Goal: Transaction & Acquisition: Book appointment/travel/reservation

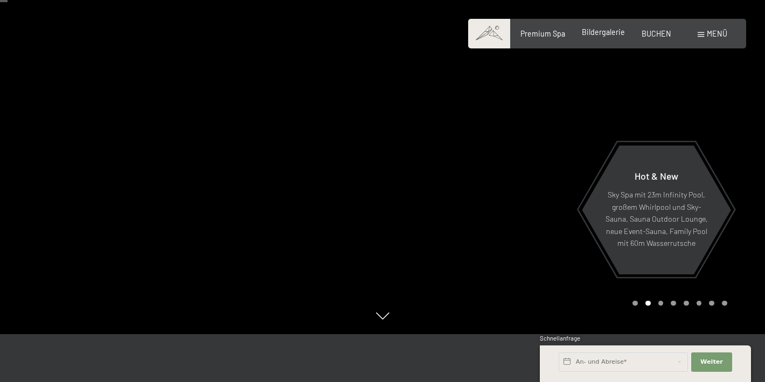
click at [609, 32] on span "Bildergalerie" at bounding box center [603, 31] width 43 height 9
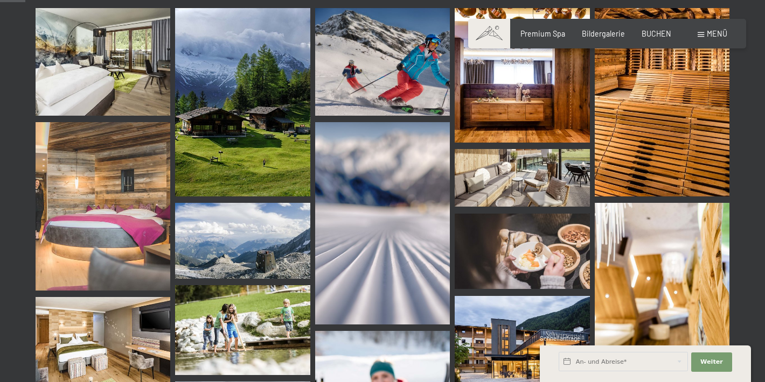
click at [124, 85] on img at bounding box center [103, 62] width 135 height 108
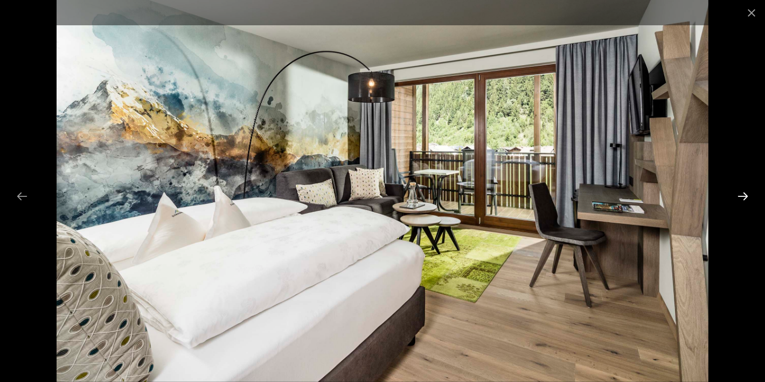
click at [740, 193] on button "Next slide" at bounding box center [742, 196] width 23 height 21
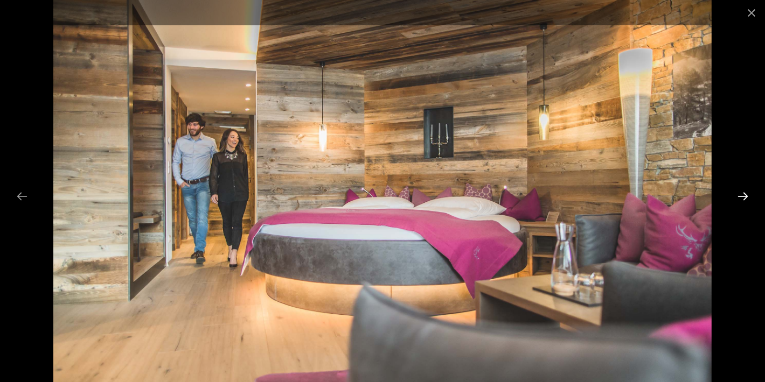
click at [740, 193] on button "Next slide" at bounding box center [742, 196] width 23 height 21
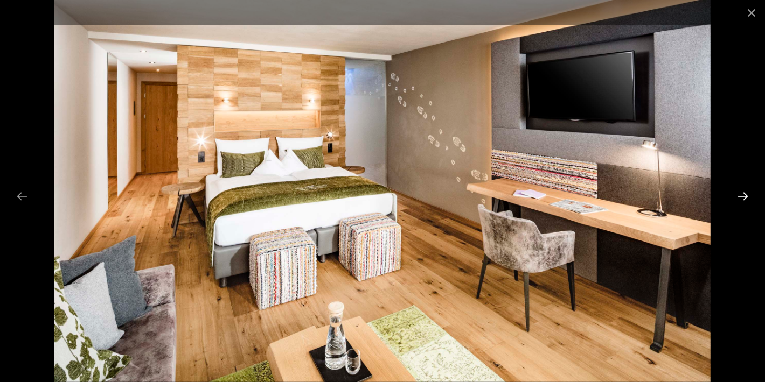
click at [740, 192] on button "Next slide" at bounding box center [742, 196] width 23 height 21
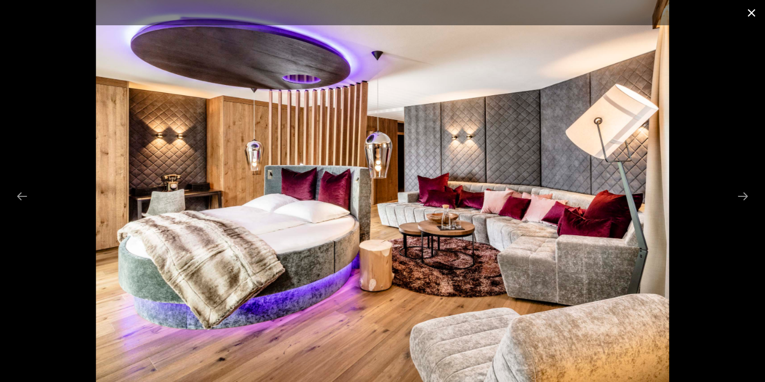
click at [749, 13] on button "Close gallery" at bounding box center [751, 12] width 27 height 25
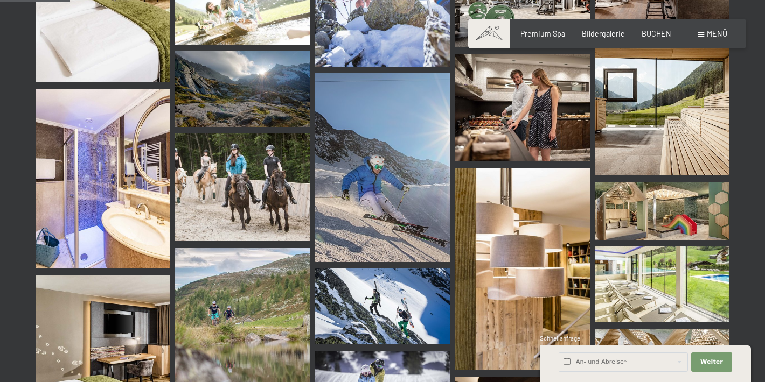
scroll to position [996, 0]
click at [639, 200] on img at bounding box center [661, 210] width 135 height 58
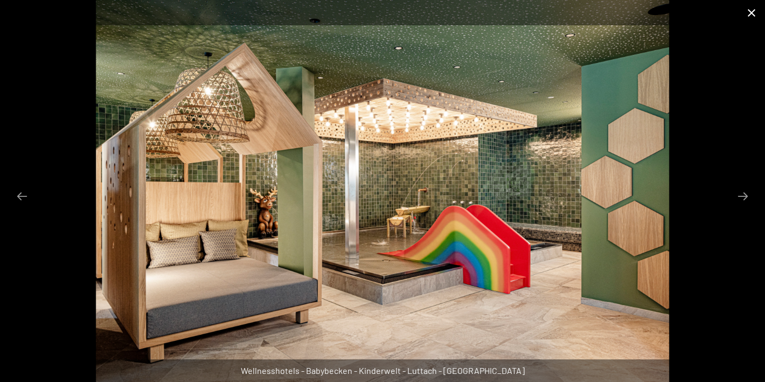
click at [748, 15] on button "Close gallery" at bounding box center [751, 12] width 27 height 25
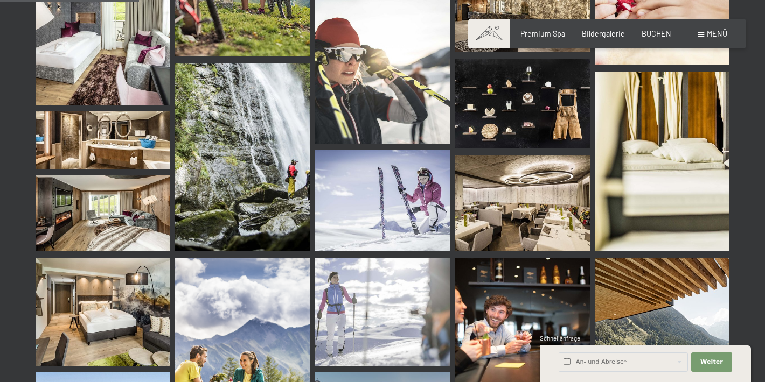
scroll to position [1974, 0]
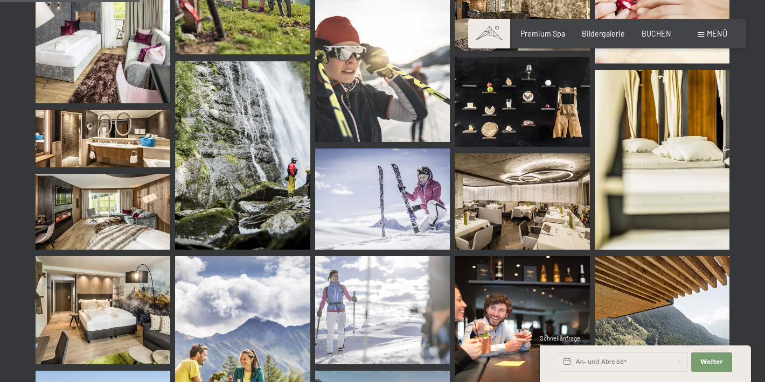
click at [494, 205] on img at bounding box center [521, 201] width 135 height 96
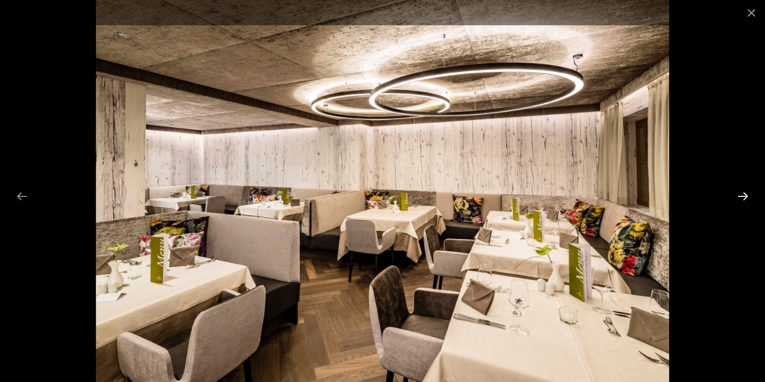
click at [739, 197] on button "Next slide" at bounding box center [742, 196] width 23 height 21
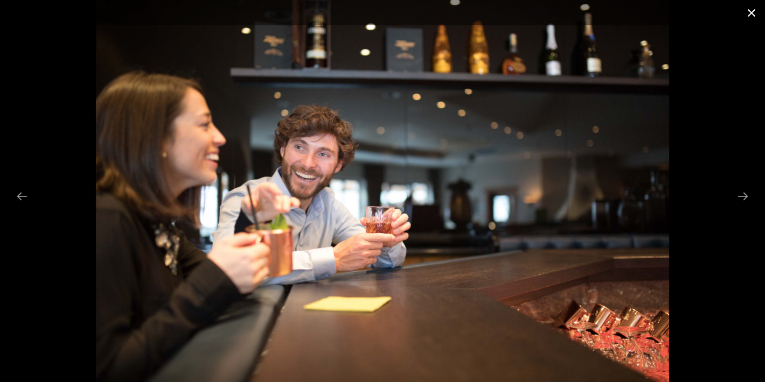
click at [752, 11] on button "Close gallery" at bounding box center [751, 12] width 27 height 25
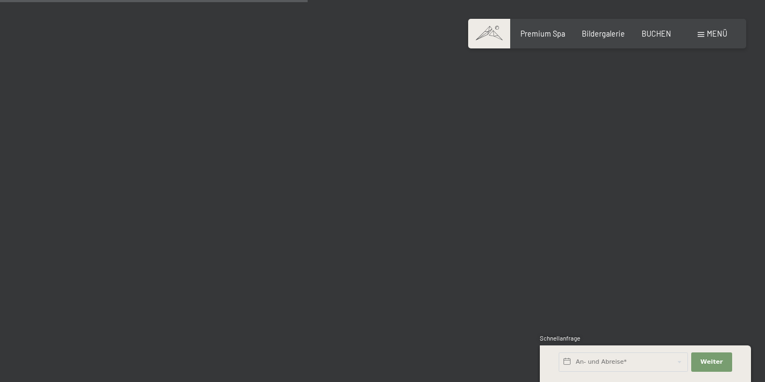
scroll to position [4358, 0]
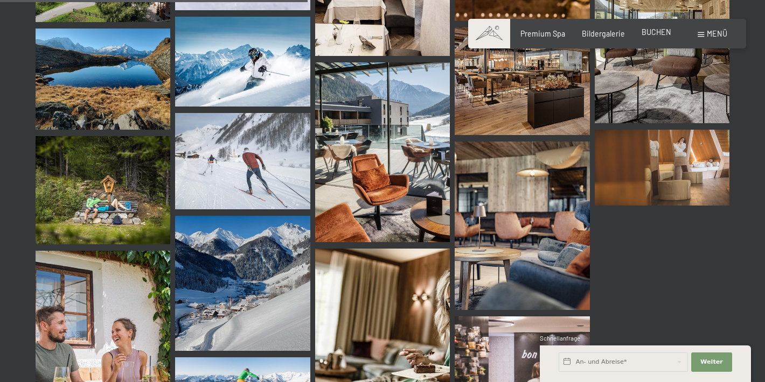
click at [646, 36] on span "BUCHEN" at bounding box center [656, 31] width 30 height 9
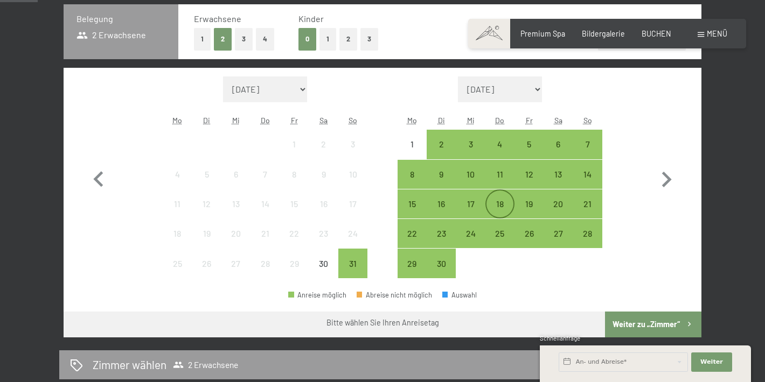
scroll to position [283, 0]
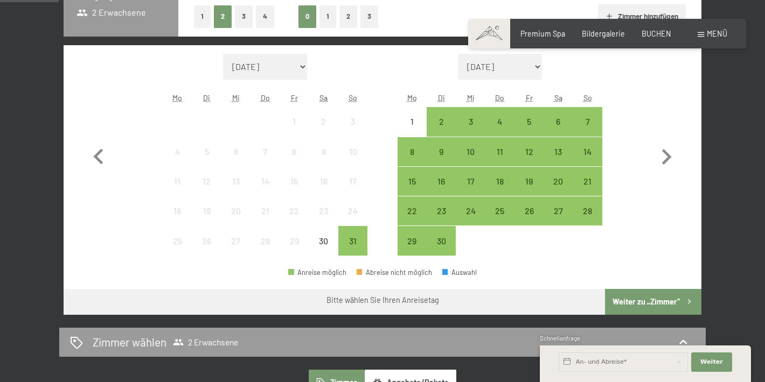
click at [345, 18] on button "2" at bounding box center [348, 16] width 18 height 22
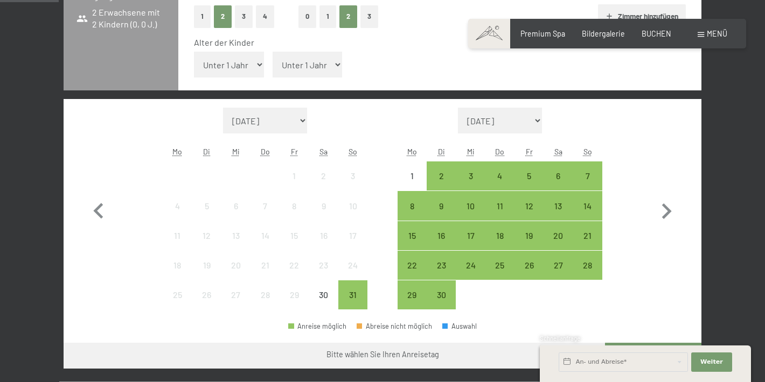
select select "2025-09-01"
select select "2025-10-01"
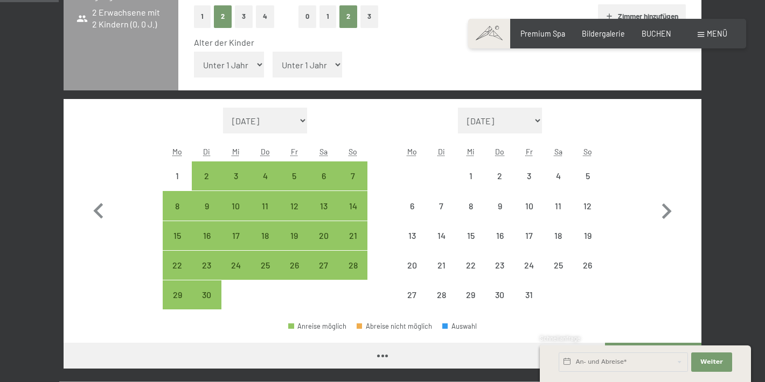
select select "2025-09-01"
select select "2025-10-01"
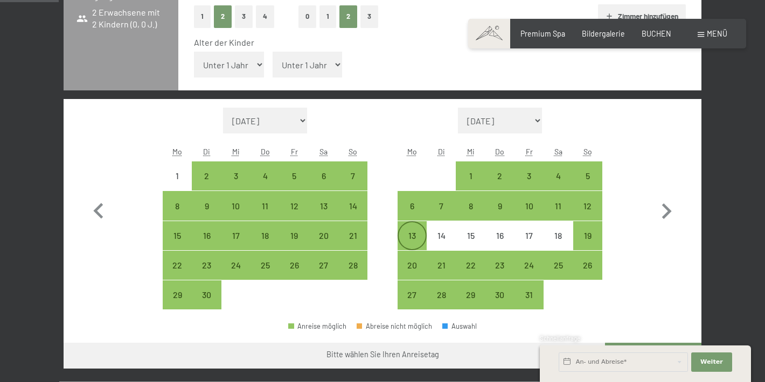
click at [420, 227] on div "13" at bounding box center [411, 235] width 27 height 27
select select "2025-09-01"
select select "2025-10-01"
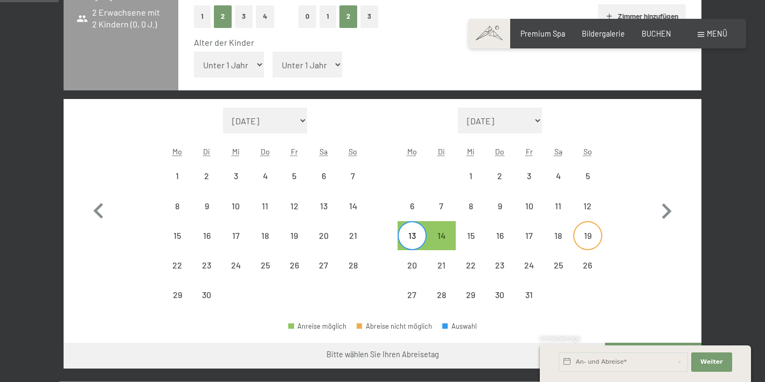
click at [588, 237] on div "19" at bounding box center [587, 245] width 27 height 27
select select "2025-09-01"
select select "2025-10-01"
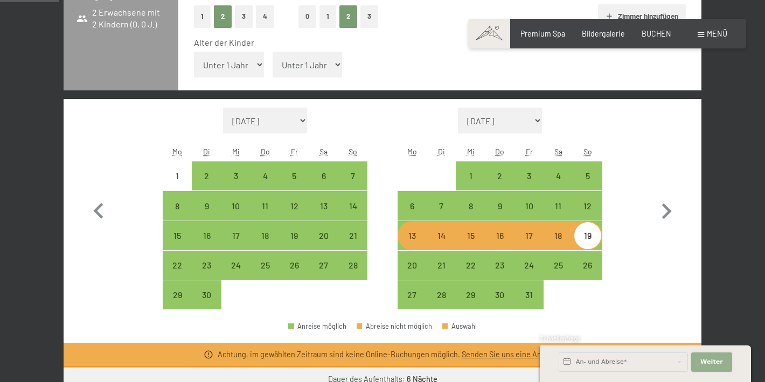
click at [721, 360] on button "Weiter Adressfelder ausblenden" at bounding box center [711, 362] width 41 height 19
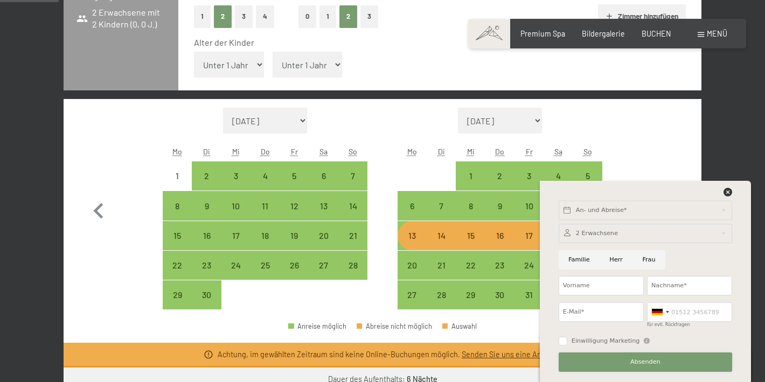
click at [672, 360] on button "Absenden" at bounding box center [644, 362] width 173 height 19
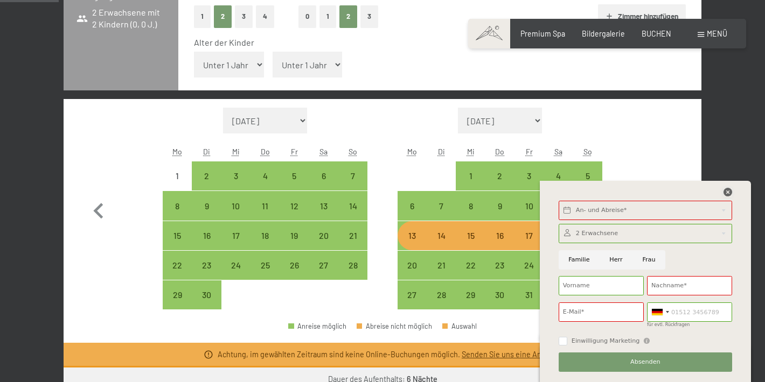
click at [730, 197] on div at bounding box center [727, 193] width 9 height 10
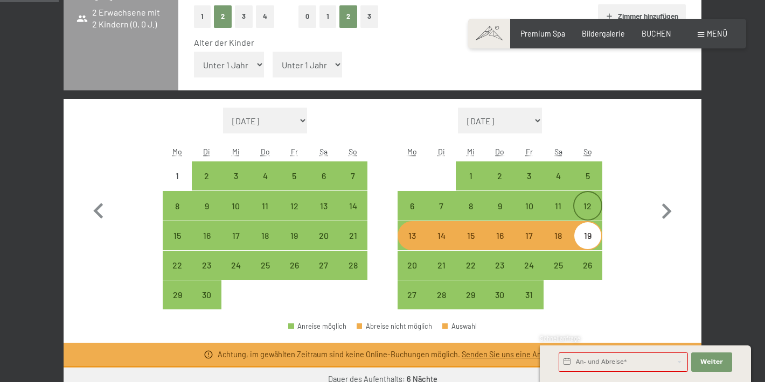
click at [584, 208] on div "12" at bounding box center [587, 215] width 27 height 27
select select "2025-09-01"
select select "2025-10-01"
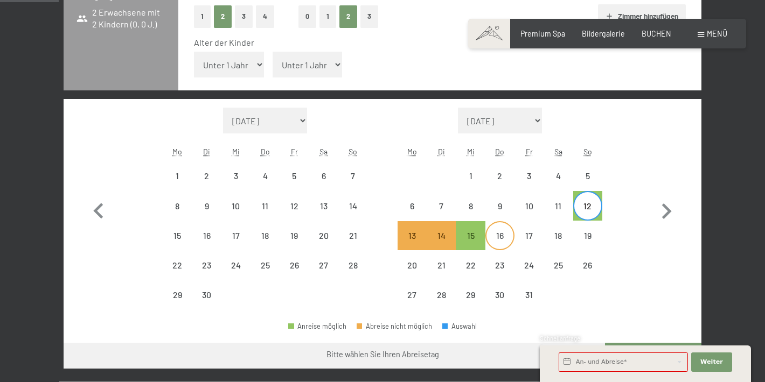
click at [510, 235] on div "16" at bounding box center [499, 245] width 27 height 27
select select "2025-09-01"
select select "2025-10-01"
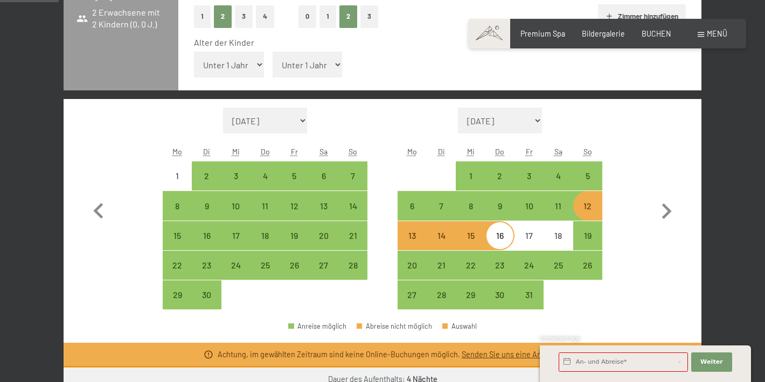
click at [605, 228] on div "Monat/Jahr August 2025 September 2025 Oktober 2025 November 2025 Dezember 2025 …" at bounding box center [382, 209] width 599 height 202
click at [554, 208] on div "11" at bounding box center [557, 215] width 27 height 27
select select "2025-09-01"
select select "2025-10-01"
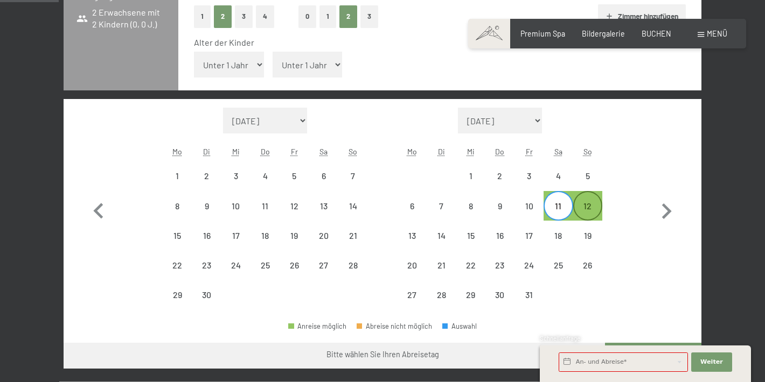
click at [586, 213] on div "12" at bounding box center [587, 215] width 27 height 27
select select "2025-09-01"
select select "2025-10-01"
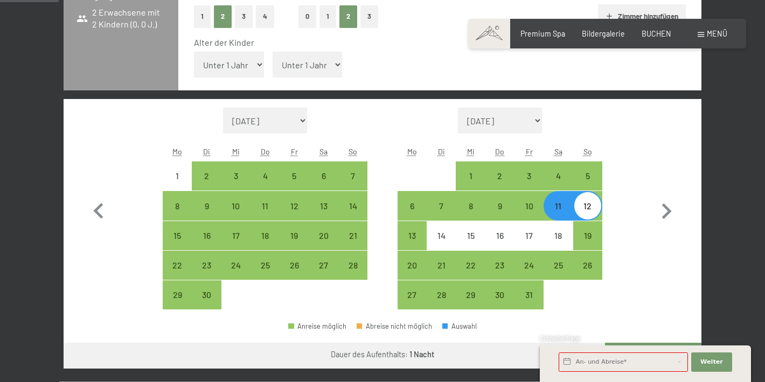
click at [631, 176] on div "Monat/Jahr August 2025 September 2025 Oktober 2025 November 2025 Dezember 2025 …" at bounding box center [382, 209] width 599 height 202
